Goal: Task Accomplishment & Management: Complete application form

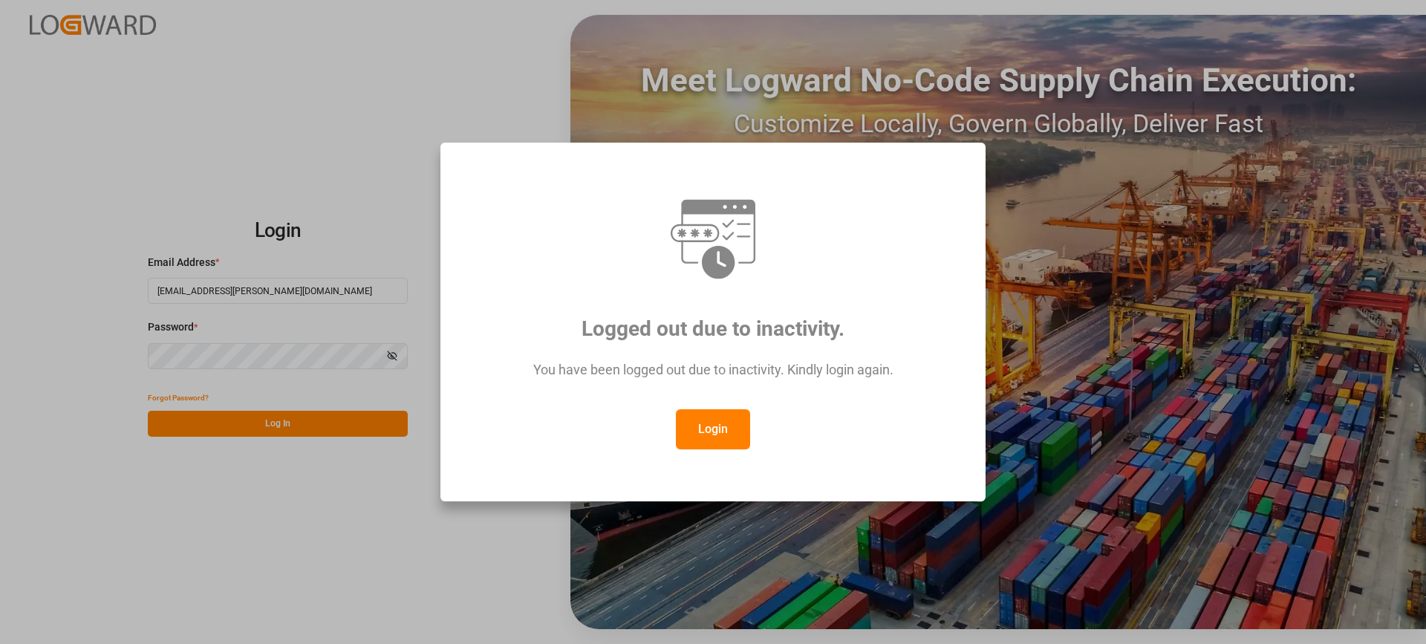
drag, startPoint x: 737, startPoint y: 415, endPoint x: 630, endPoint y: 468, distance: 119.6
click at [733, 417] on button "Login" at bounding box center [713, 429] width 74 height 40
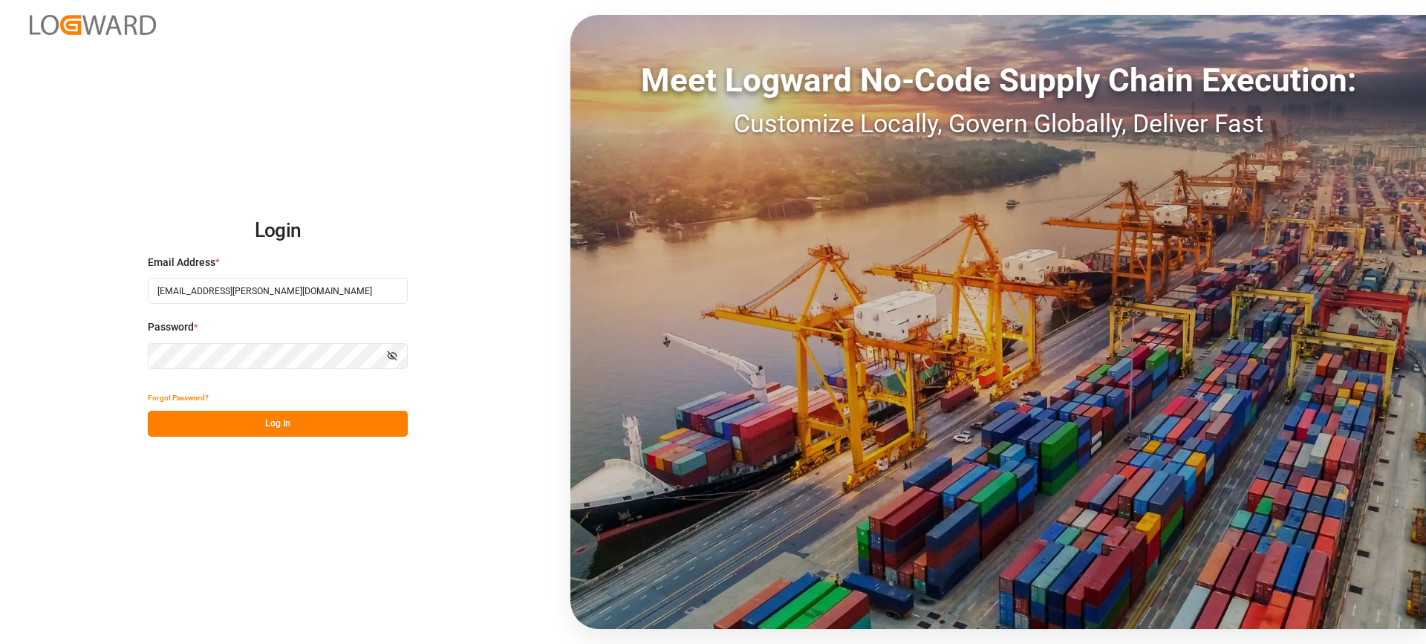
click at [348, 429] on button "Log In" at bounding box center [278, 424] width 260 height 26
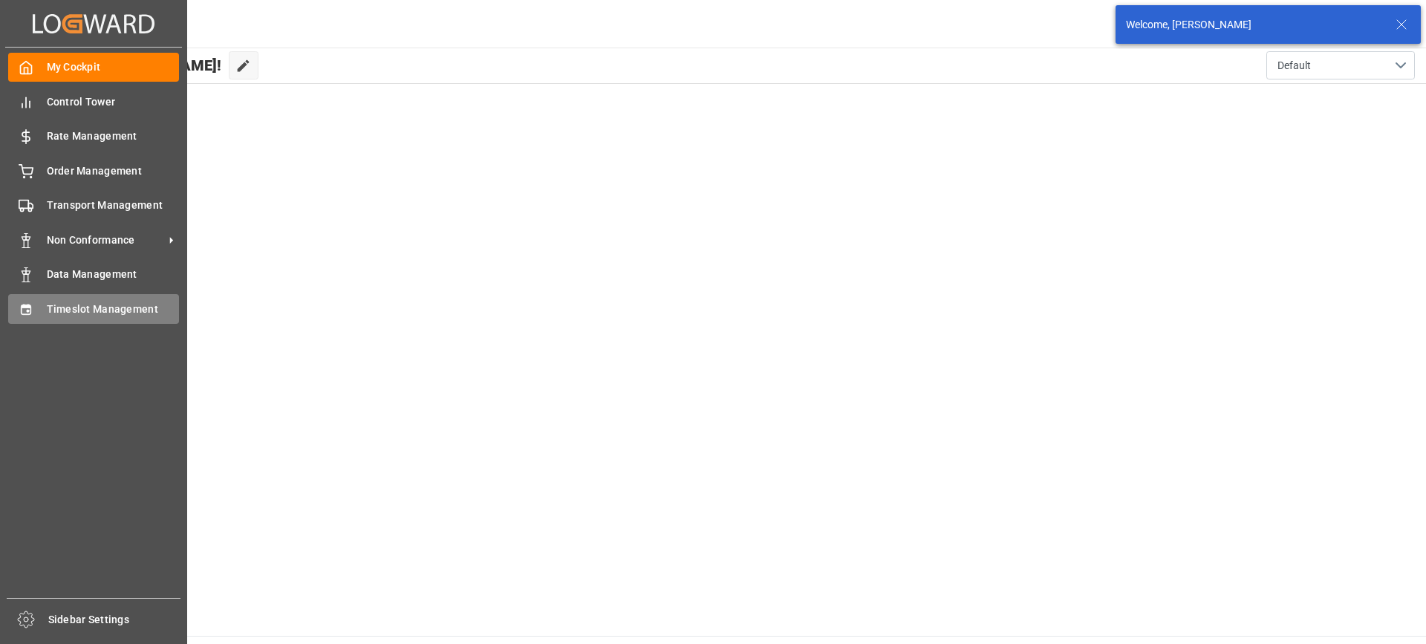
click at [72, 304] on span "Timeslot Management" at bounding box center [113, 310] width 133 height 16
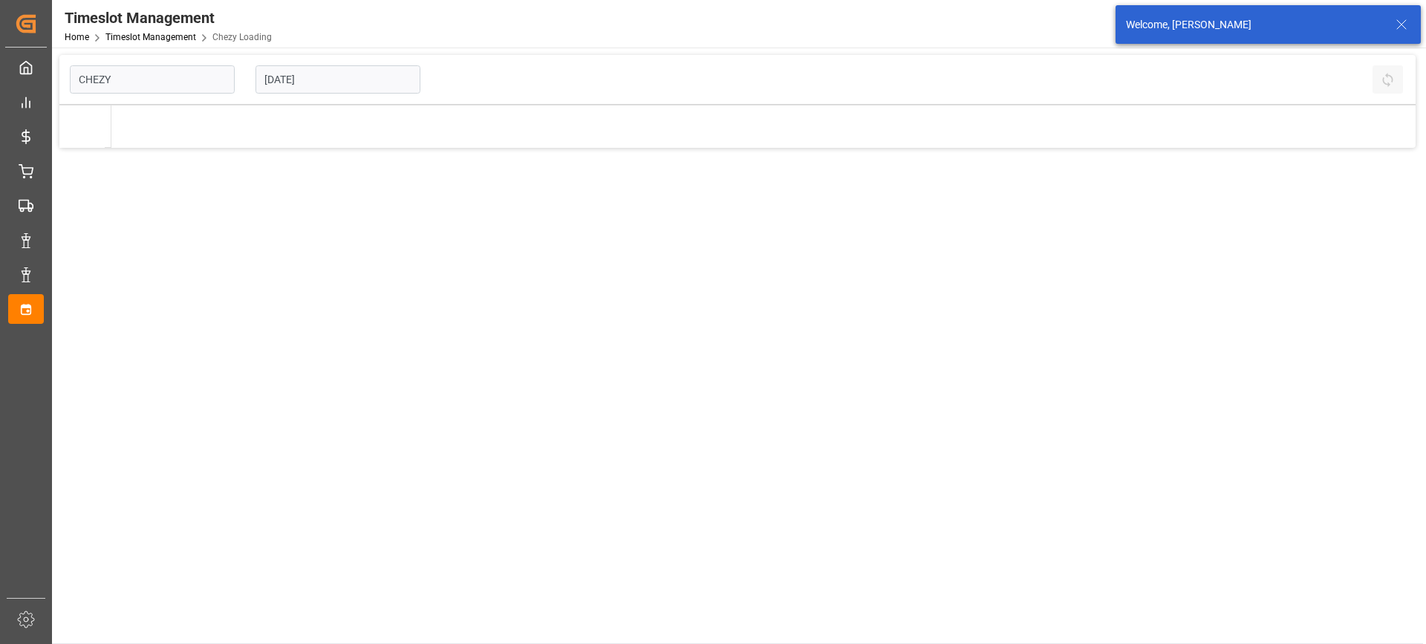
type input "Chezy Loading"
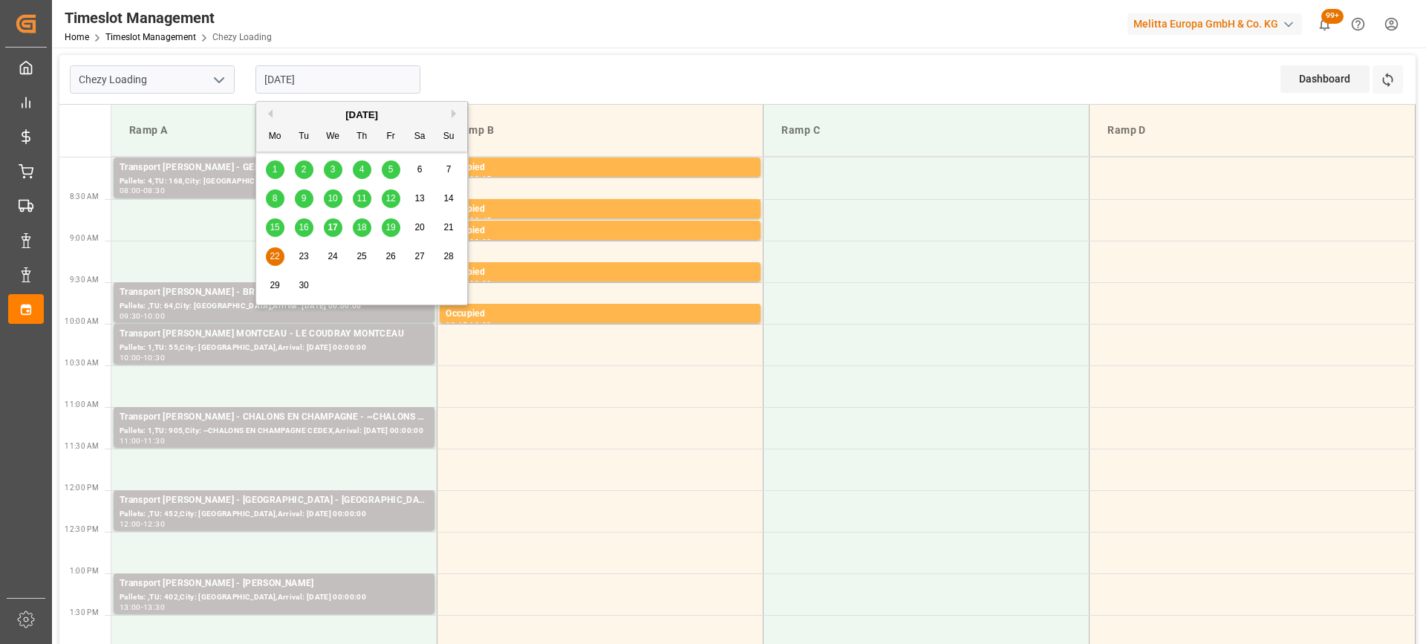
click at [344, 77] on input "[DATE]" at bounding box center [338, 79] width 165 height 28
click at [393, 224] on span "19" at bounding box center [391, 227] width 10 height 10
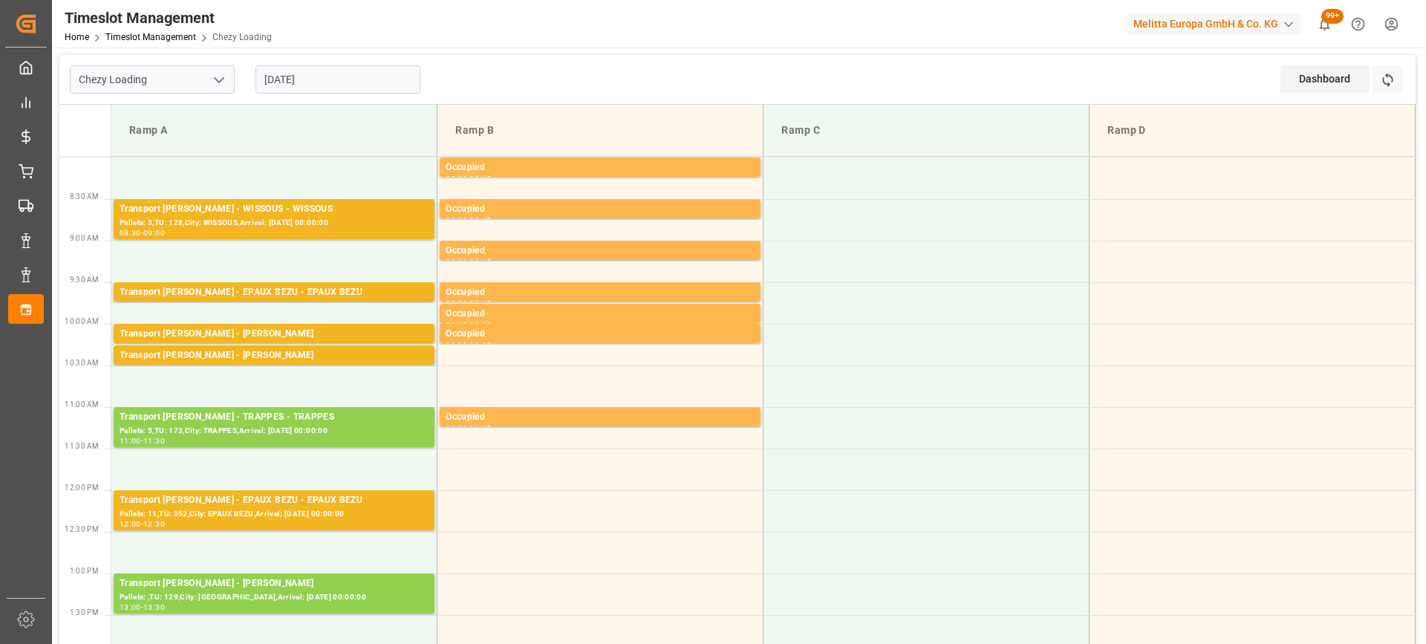
click at [359, 82] on input "[DATE]" at bounding box center [338, 79] width 165 height 28
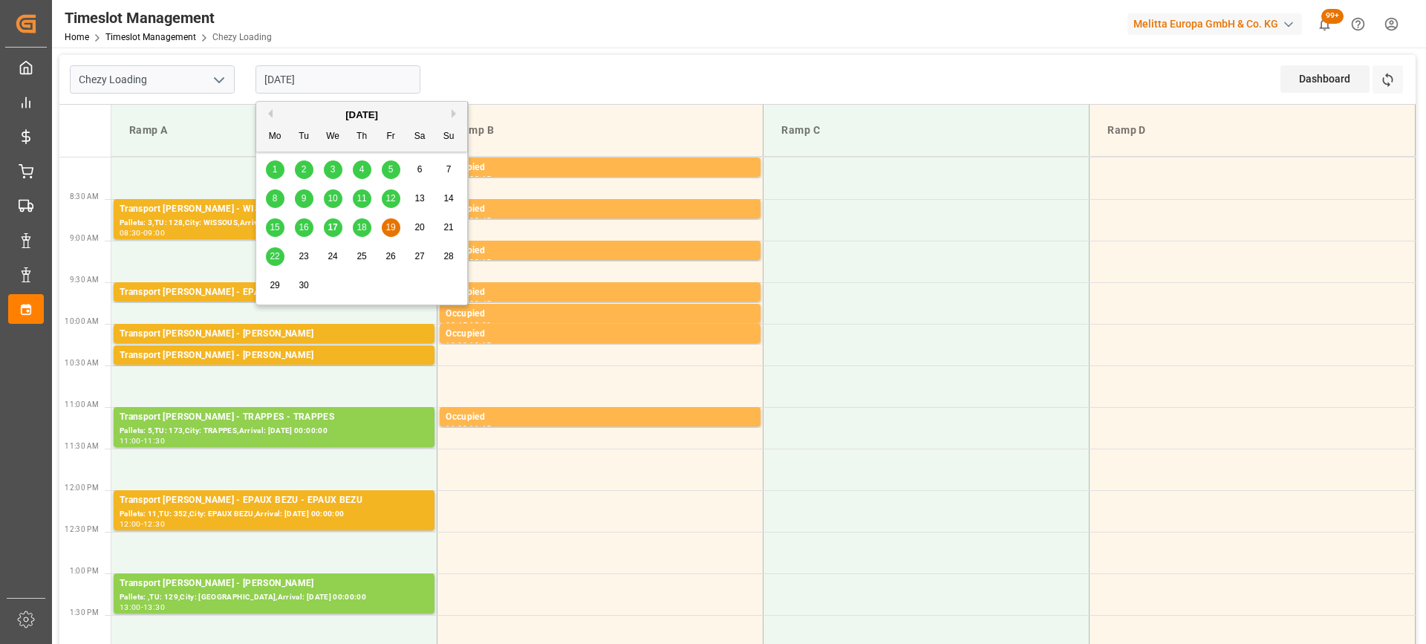
click at [390, 225] on span "19" at bounding box center [391, 227] width 10 height 10
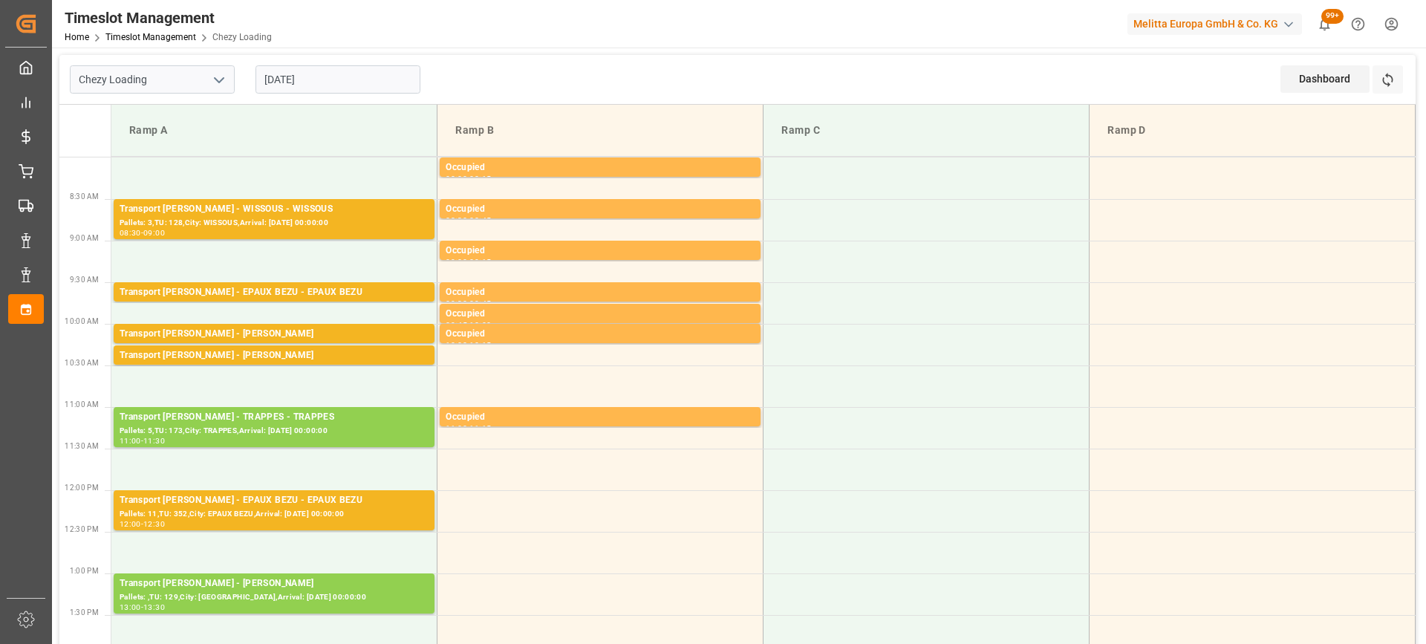
click at [362, 82] on input "[DATE]" at bounding box center [338, 79] width 165 height 28
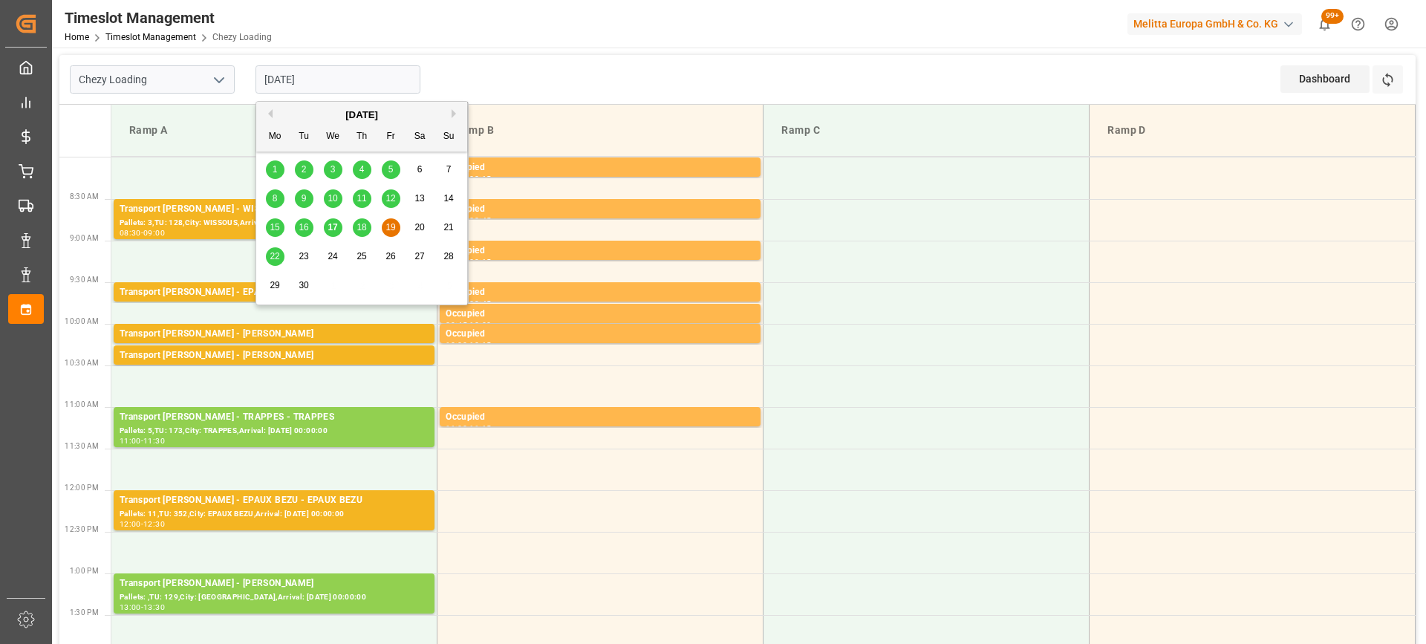
click at [276, 254] on span "22" at bounding box center [275, 256] width 10 height 10
type input "[DATE]"
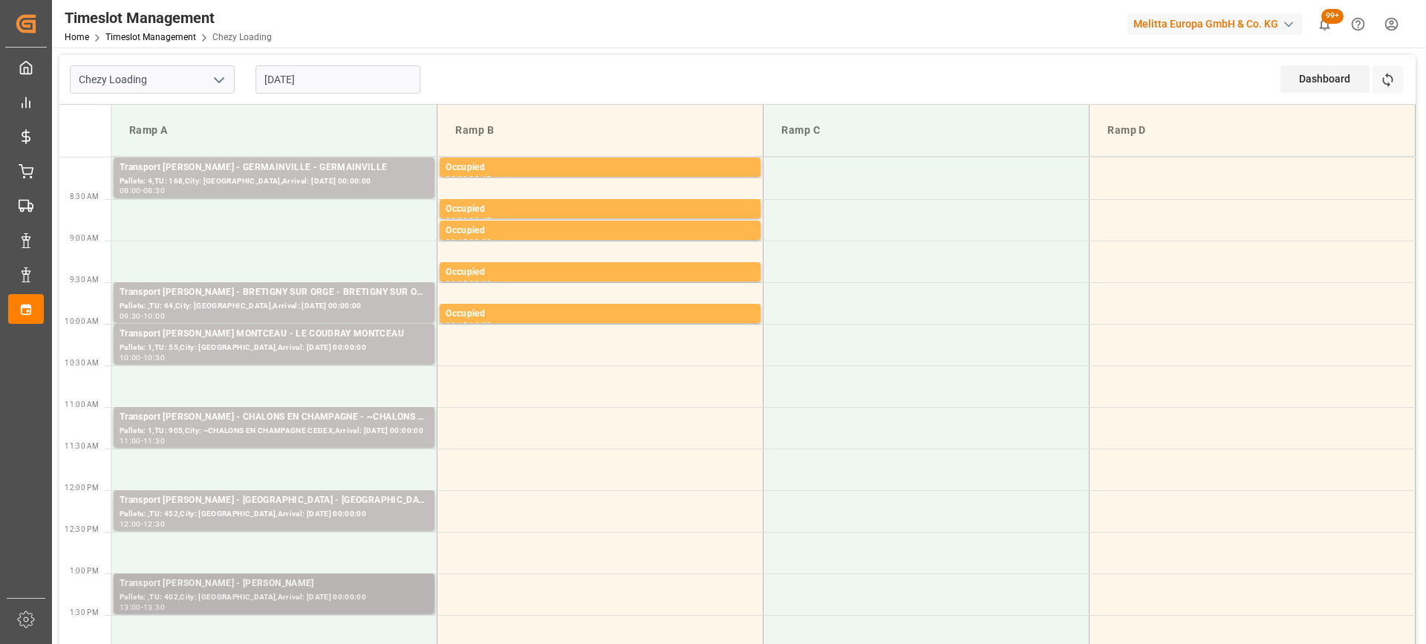
click at [365, 588] on div "Transport [PERSON_NAME] - [PERSON_NAME]" at bounding box center [274, 583] width 309 height 15
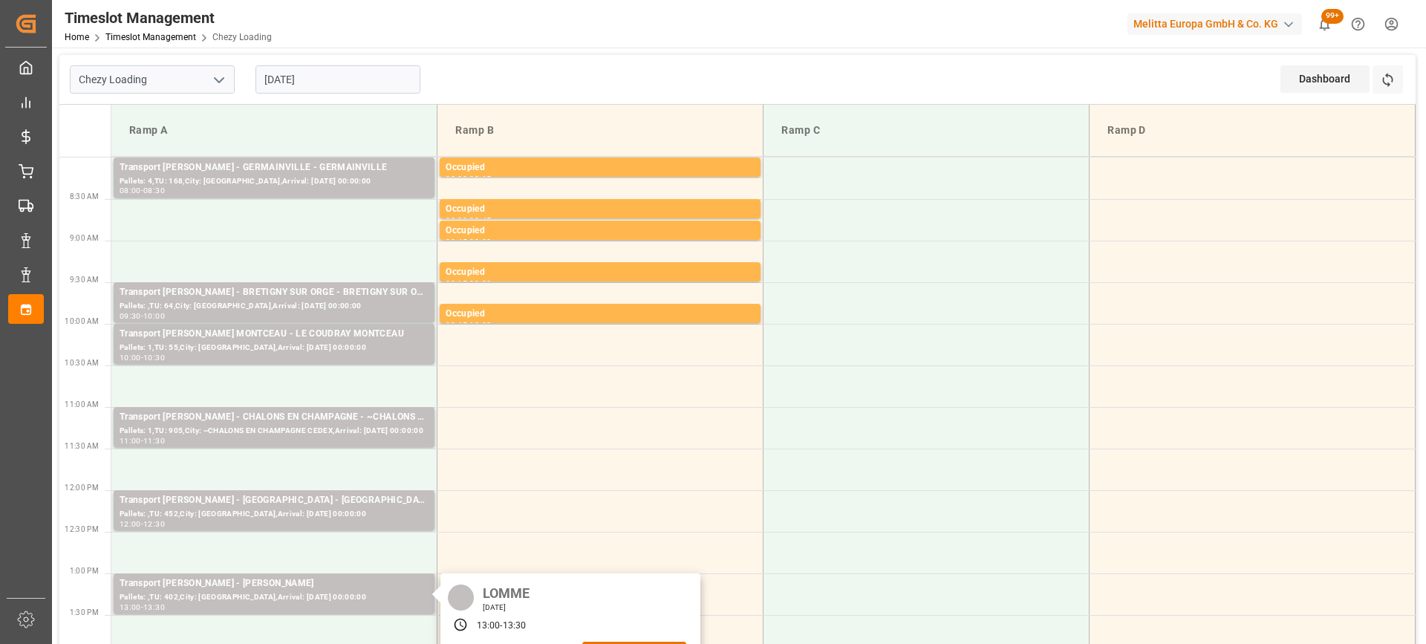
scroll to position [149, 0]
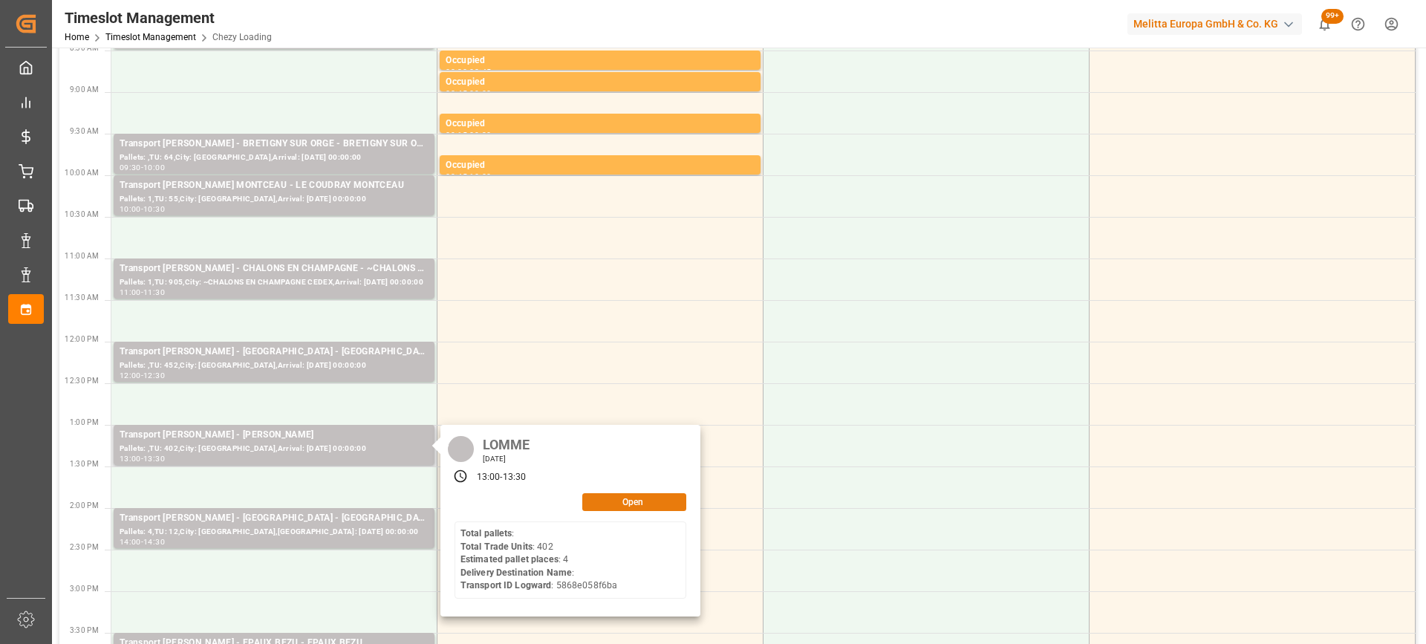
click at [643, 496] on button "Open" at bounding box center [634, 502] width 104 height 18
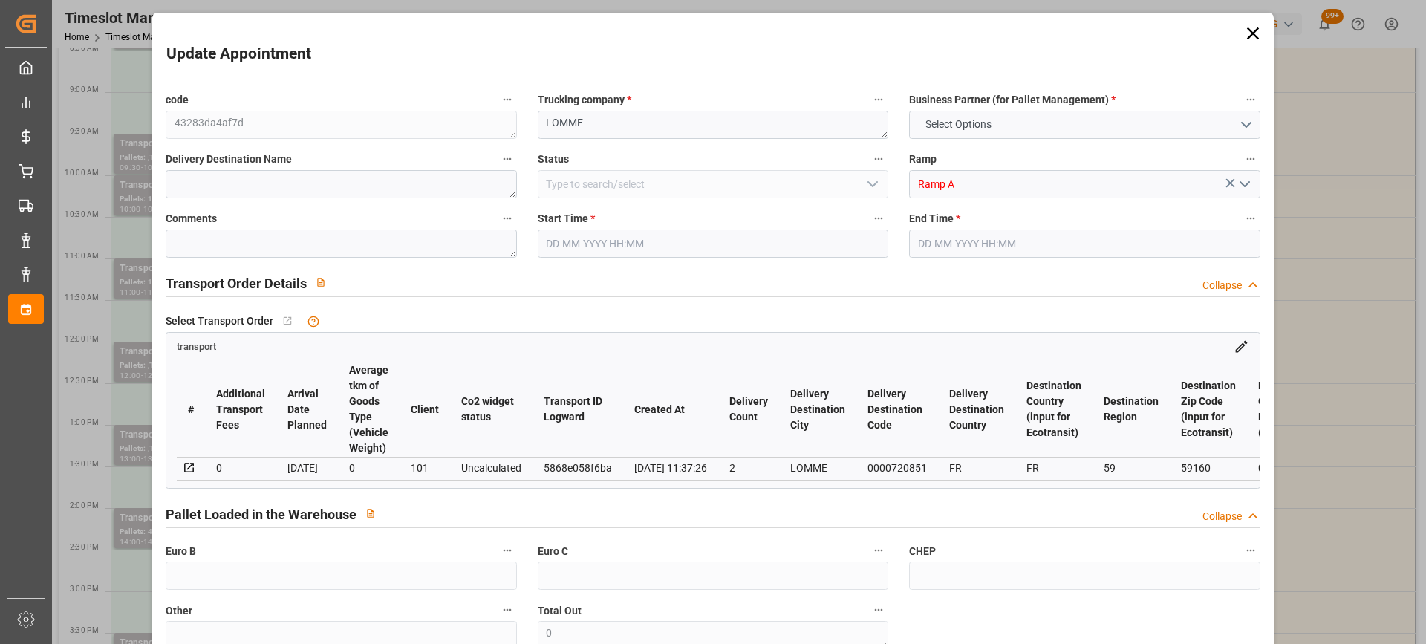
type input "4"
type input "151.92"
type input "0"
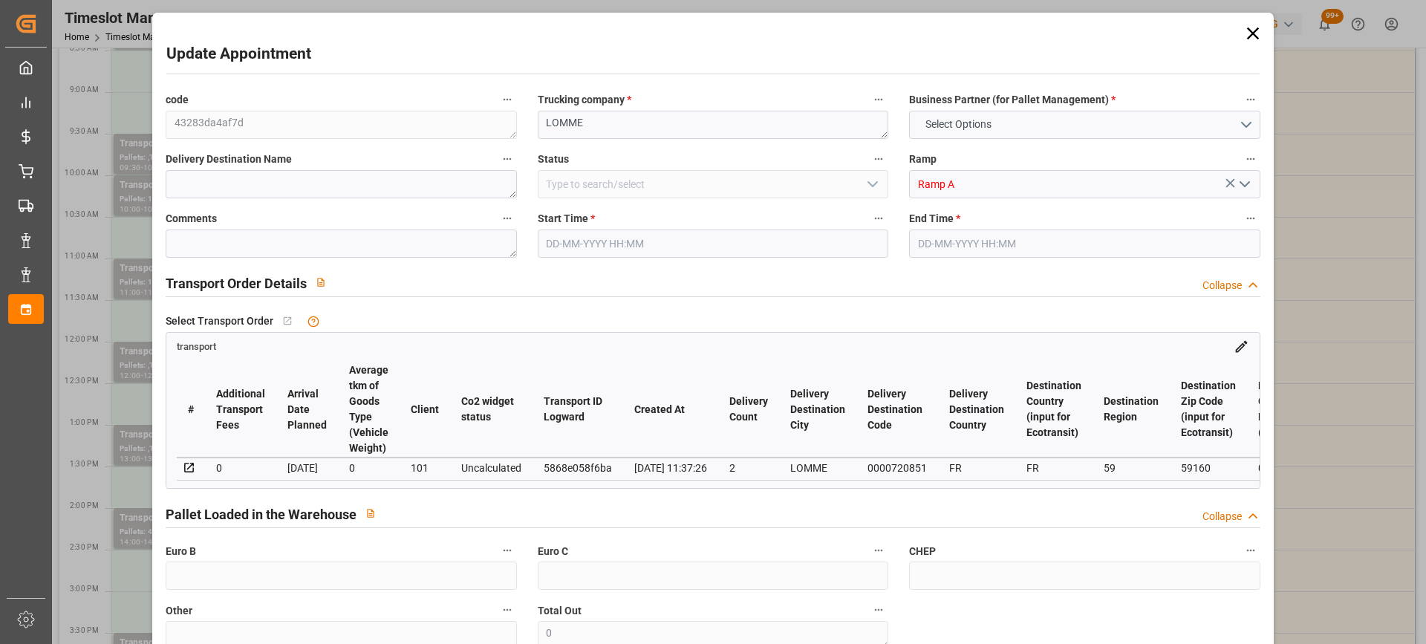
type input "146.7851"
type input "-5.1349"
type input "0"
type input "588.74"
type input "989.736"
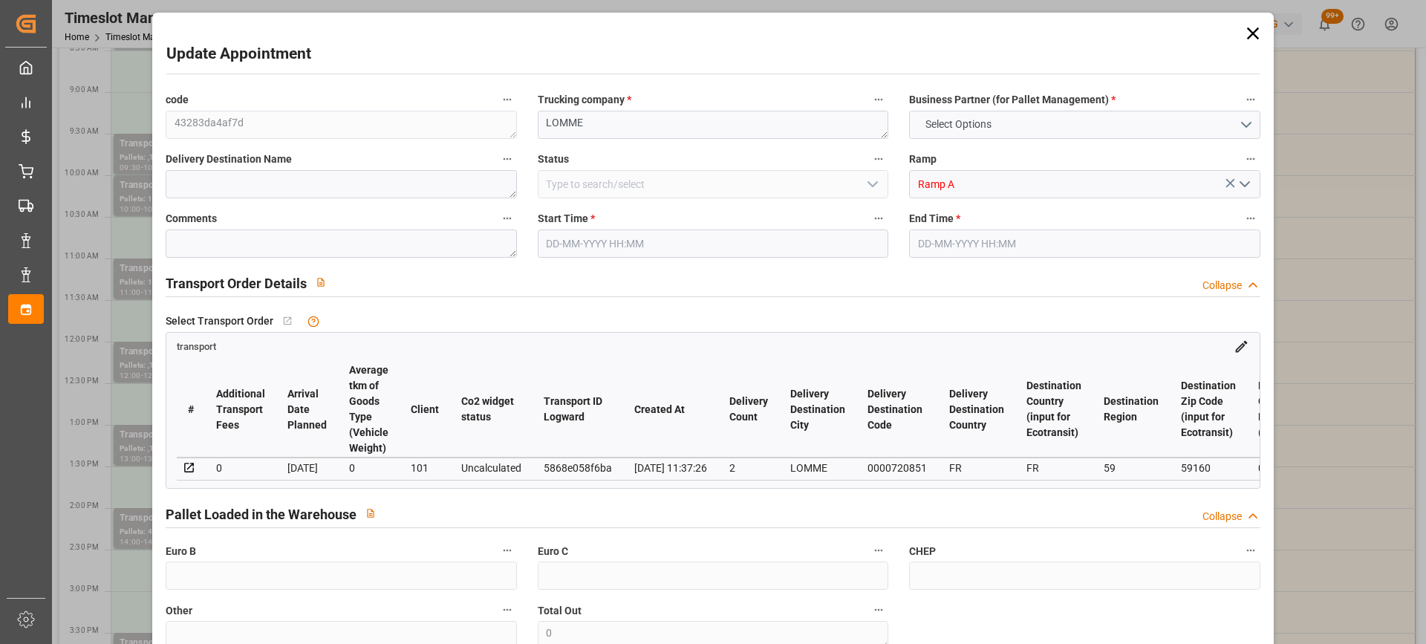
type input "4181.396"
type input "59"
type input "0"
type input "402"
type input "10"
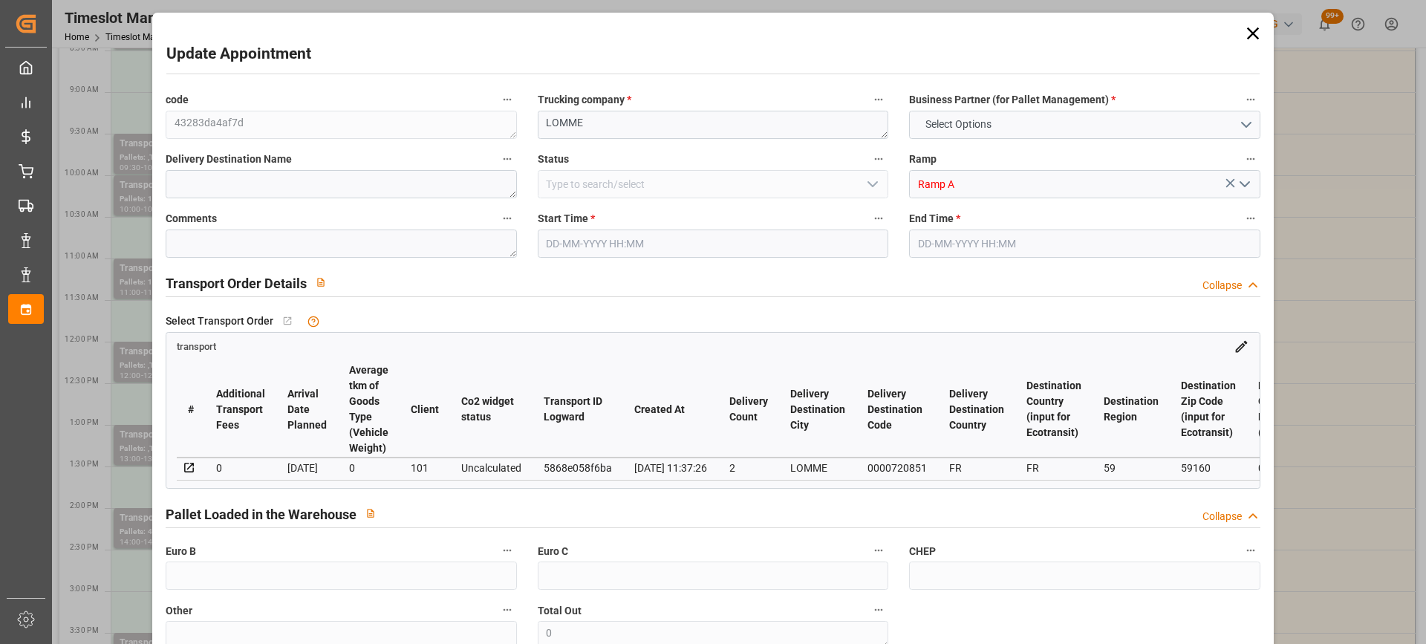
type input "101"
type input "740.072"
type input "0"
type input "4710.8598"
type input "0"
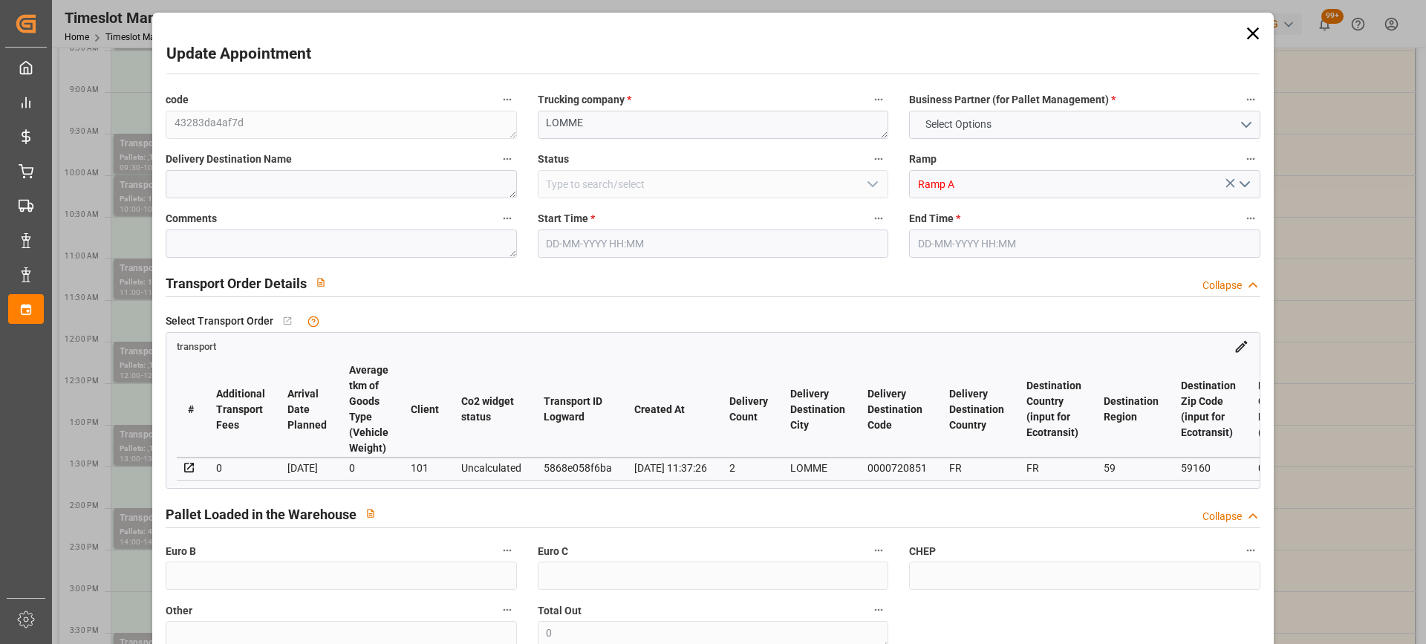
type input "0"
type input "21"
type input "35"
type input "[DATE] 13:00"
type input "[DATE] 13:30"
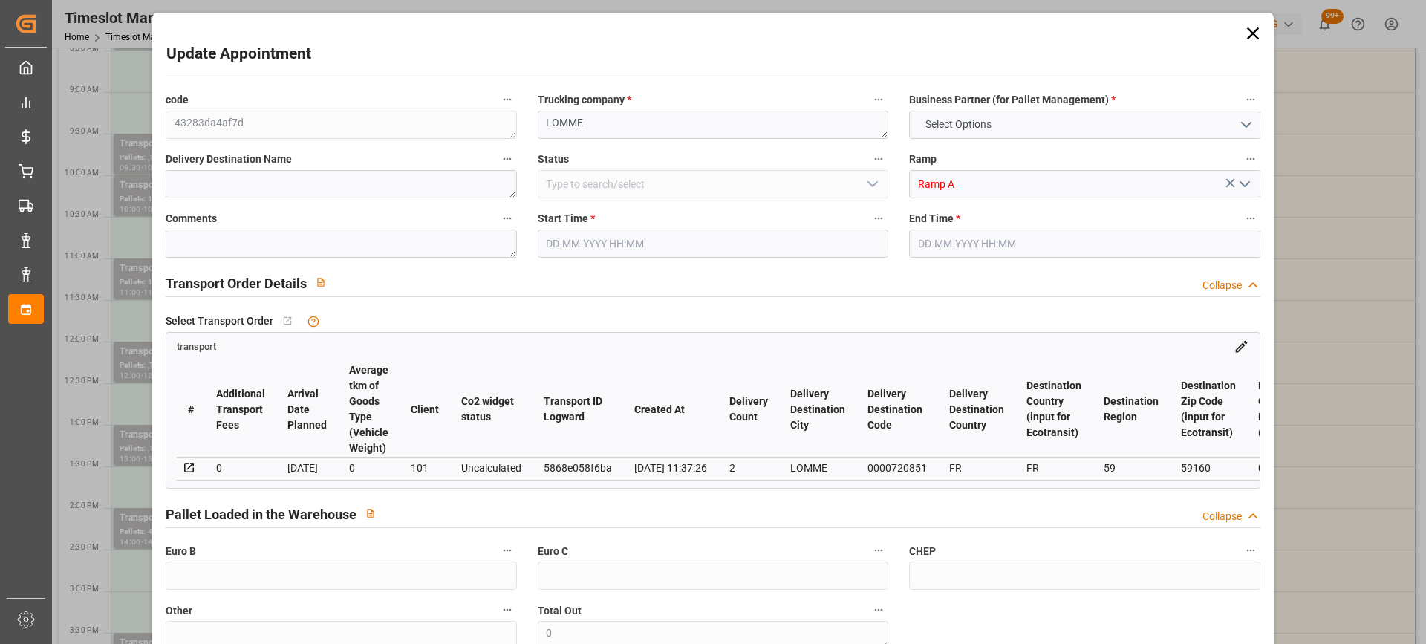
type input "[DATE] 12:10"
type input "[DATE] 11:37"
type input "[DATE]"
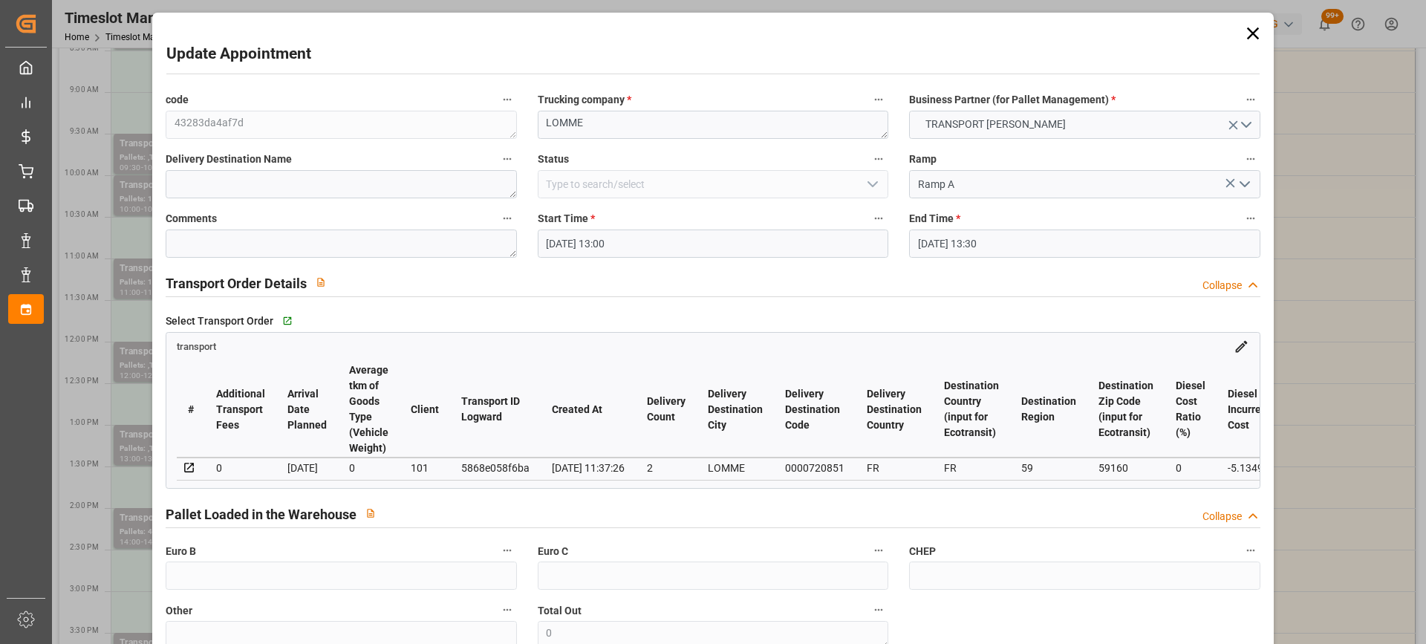
click at [675, 243] on input "[DATE] 13:00" at bounding box center [713, 244] width 351 height 28
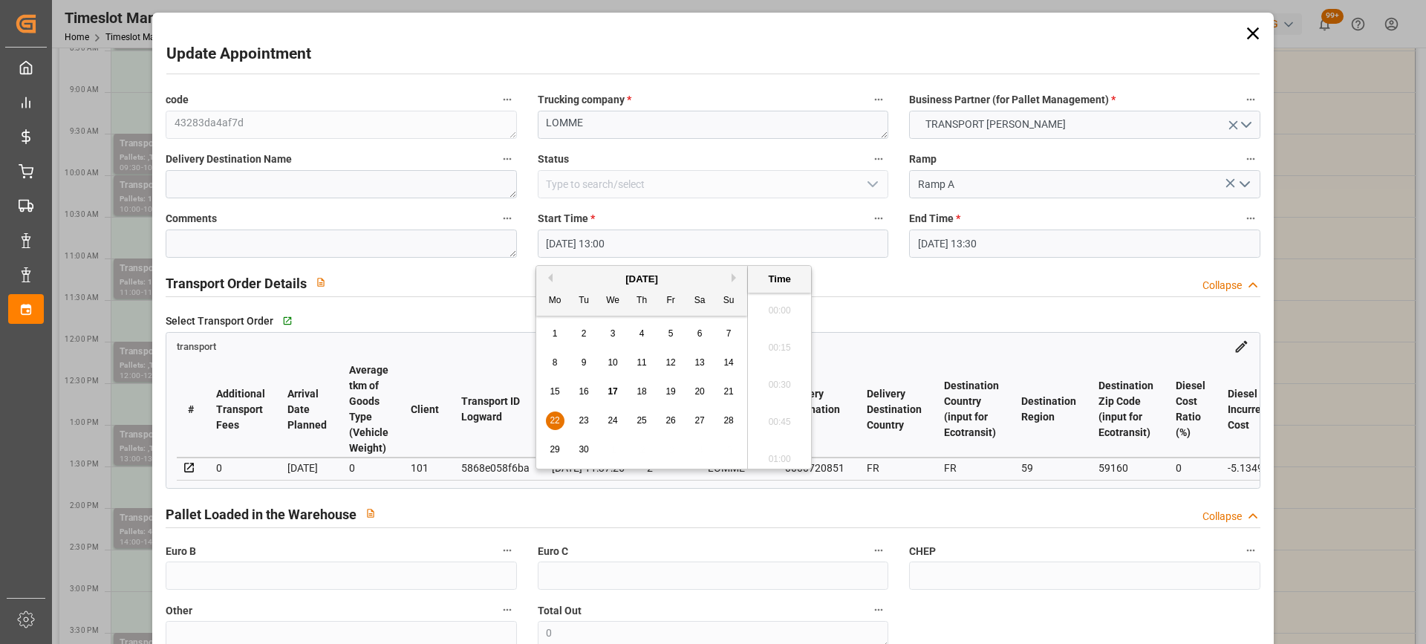
scroll to position [1862, 0]
click at [669, 391] on span "19" at bounding box center [671, 391] width 10 height 10
click at [788, 312] on li "12:30" at bounding box center [779, 305] width 63 height 37
type input "[DATE] 12:30"
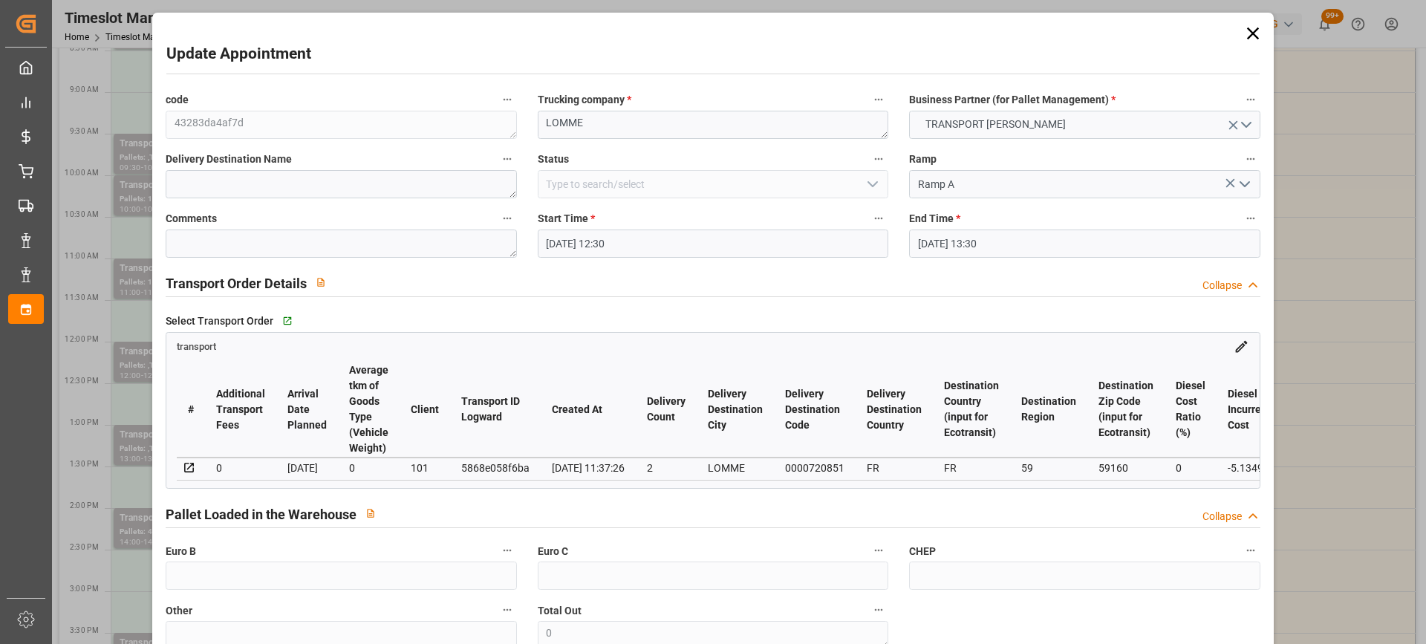
click at [1034, 240] on input "[DATE] 13:30" at bounding box center [1084, 244] width 351 height 28
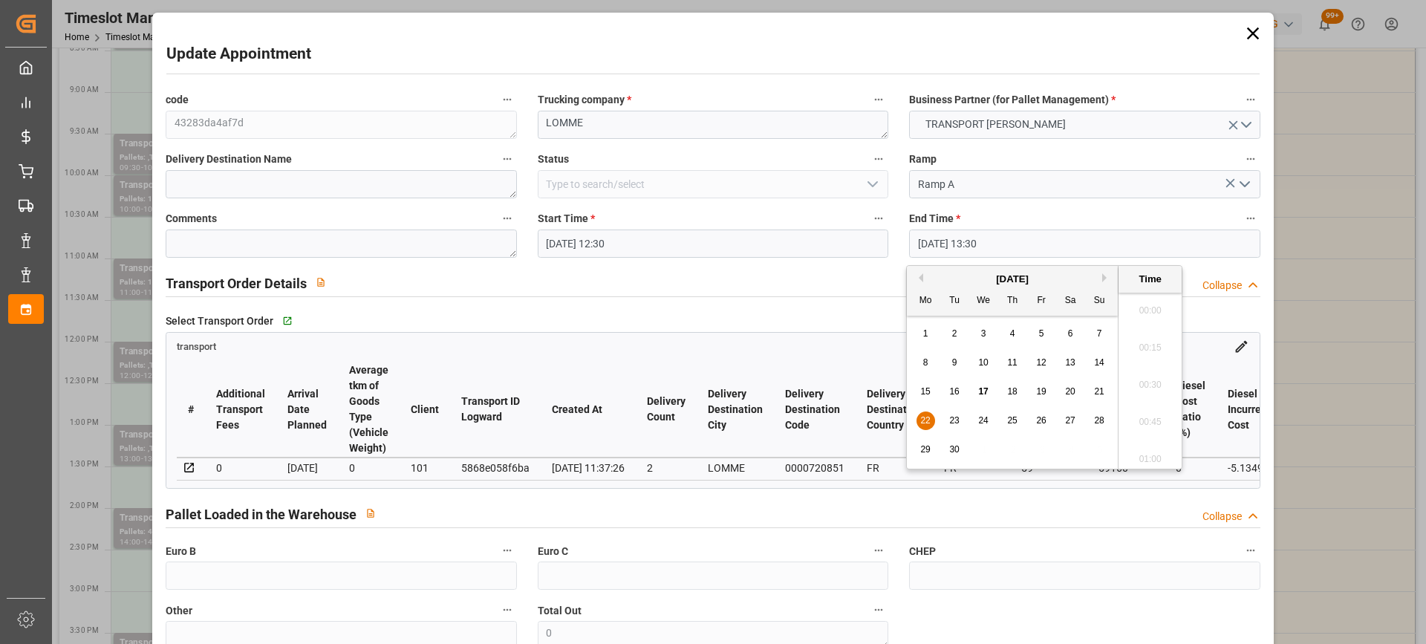
scroll to position [1937, 0]
click at [1043, 387] on span "19" at bounding box center [1041, 391] width 10 height 10
click at [1148, 316] on li "13:00" at bounding box center [1150, 305] width 63 height 37
type input "[DATE] 13:00"
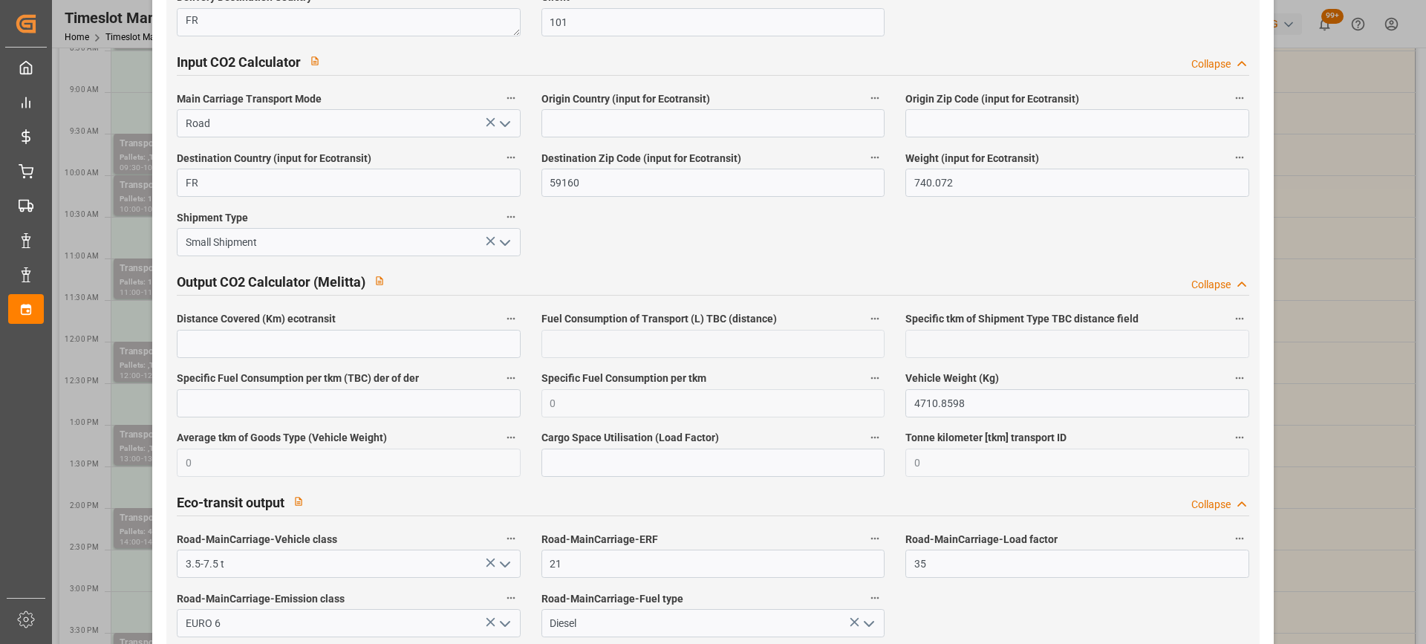
scroll to position [2499, 0]
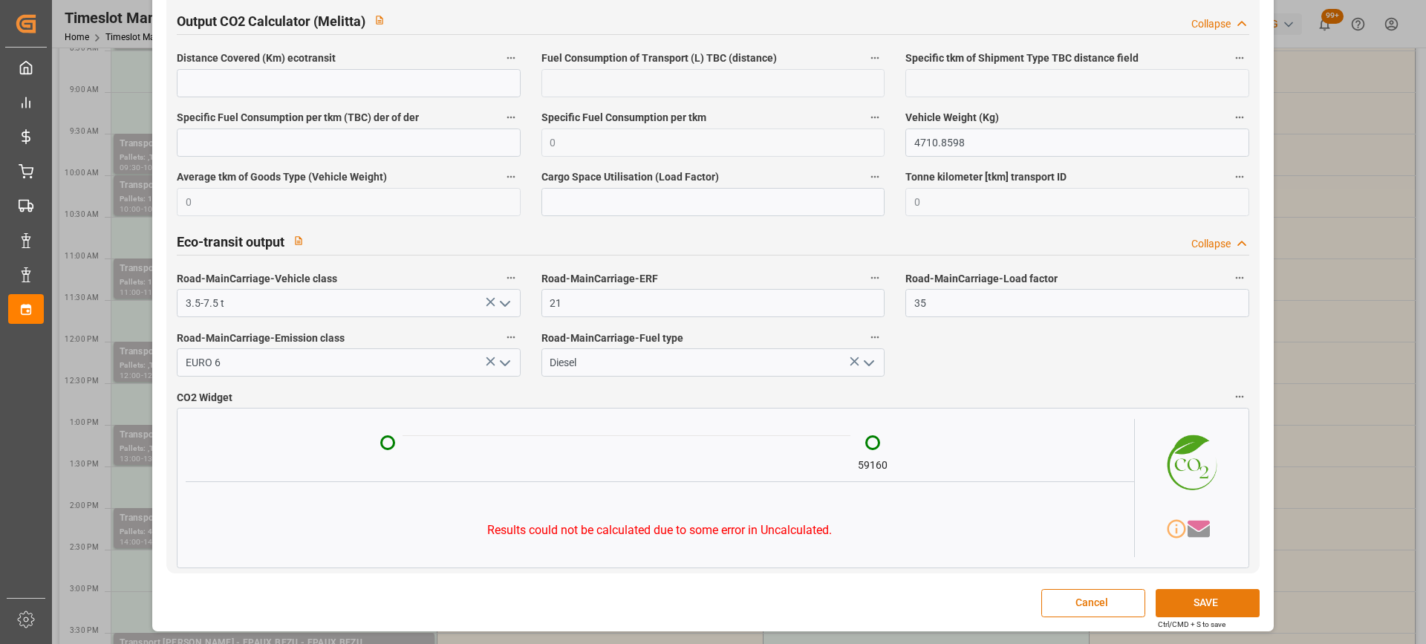
click at [1218, 603] on button "SAVE" at bounding box center [1208, 603] width 104 height 28
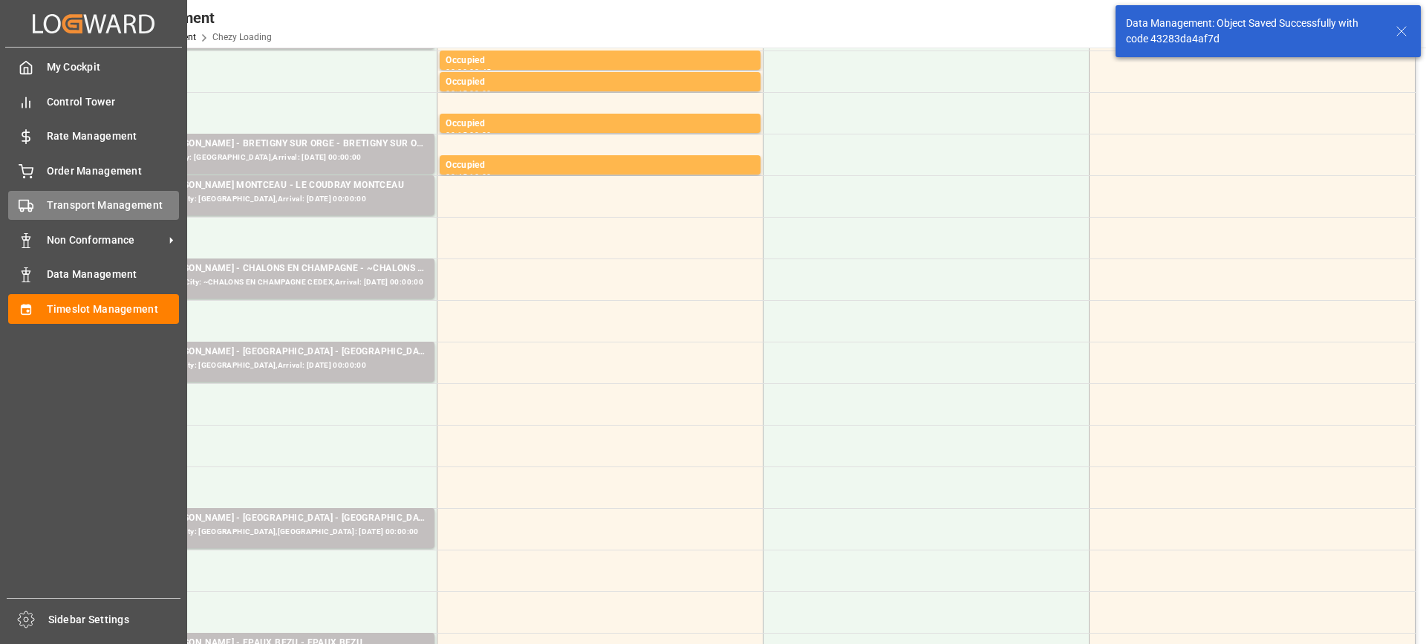
click at [49, 201] on span "Transport Management" at bounding box center [113, 206] width 133 height 16
